Goal: Register for event/course

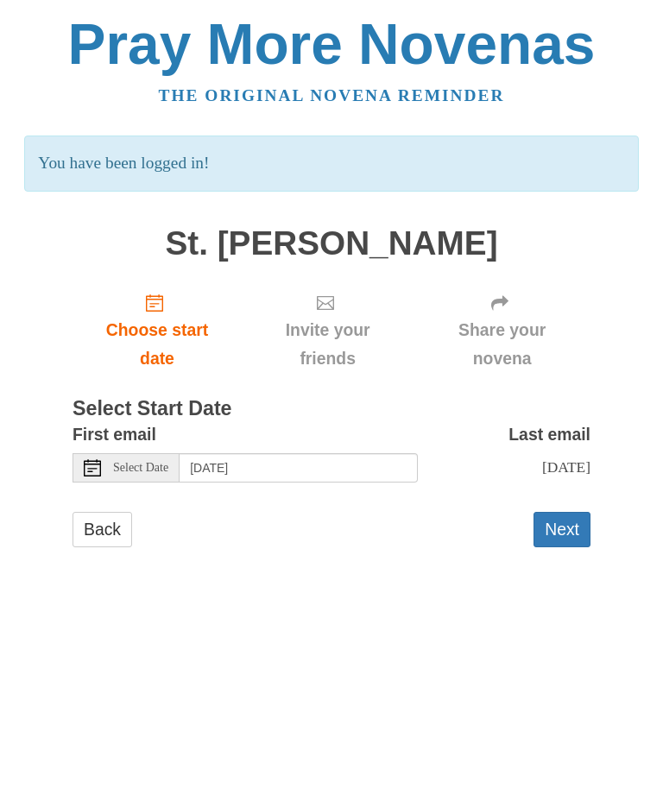
click at [547, 527] on button "Next" at bounding box center [562, 529] width 57 height 35
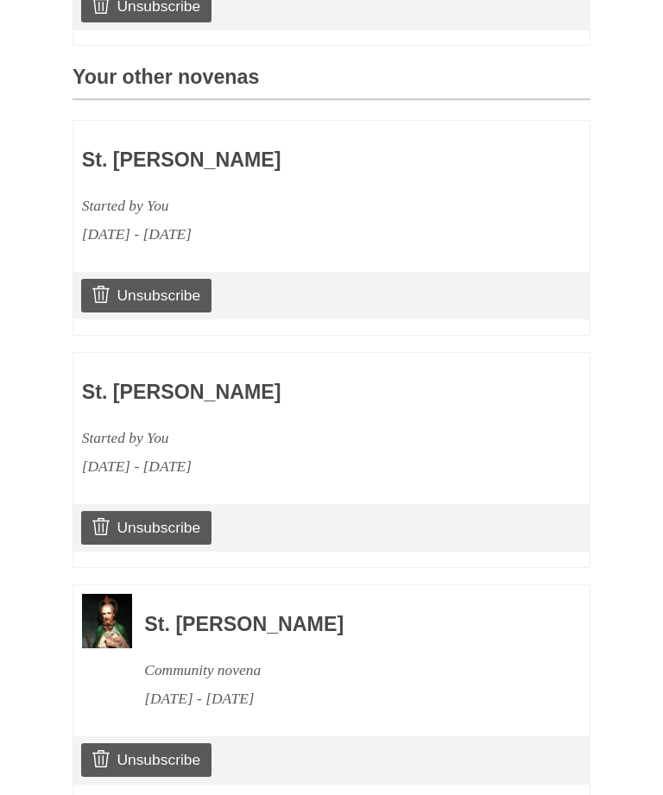
scroll to position [738, 0]
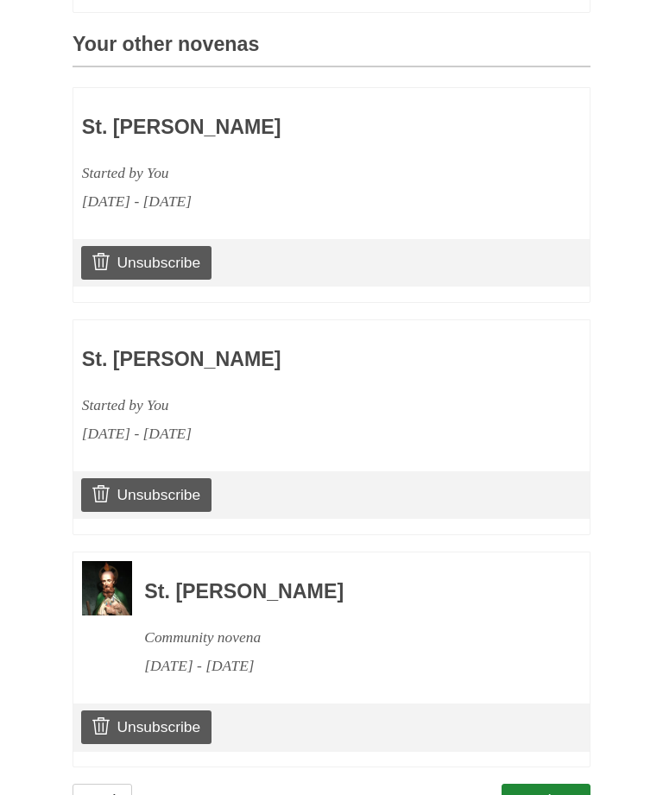
click at [547, 784] on link "Continue" at bounding box center [547, 801] width 90 height 35
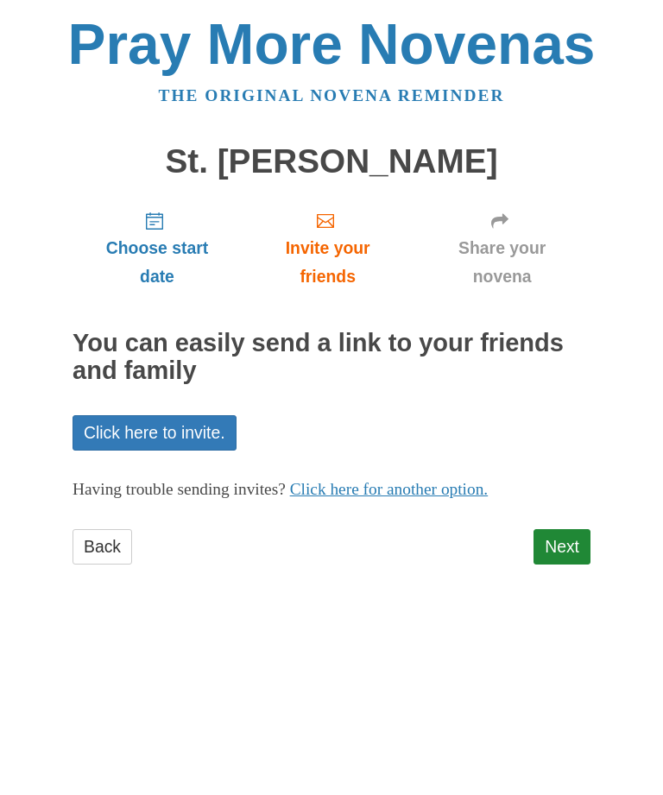
click at [570, 551] on link "Next" at bounding box center [562, 546] width 57 height 35
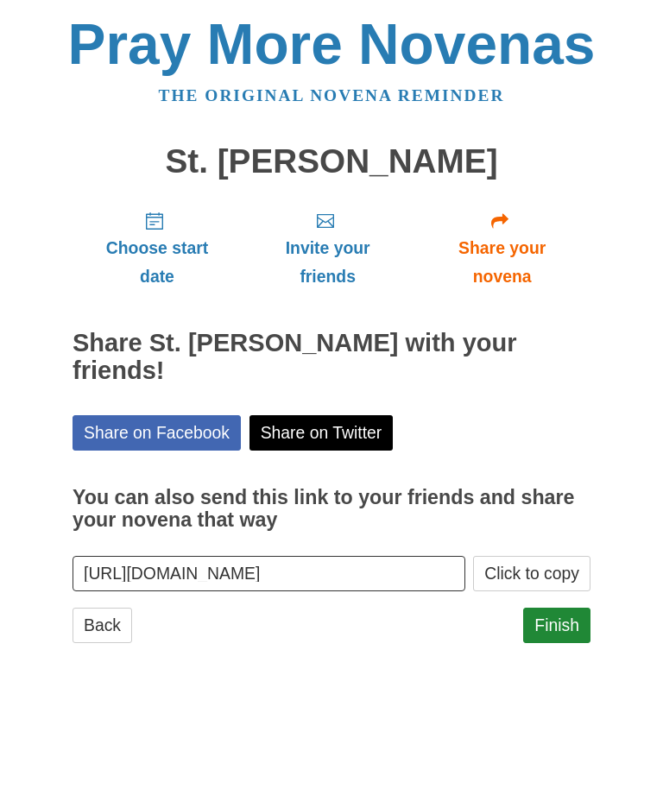
click at [542, 608] on link "Finish" at bounding box center [556, 625] width 67 height 35
